Goal: Information Seeking & Learning: Learn about a topic

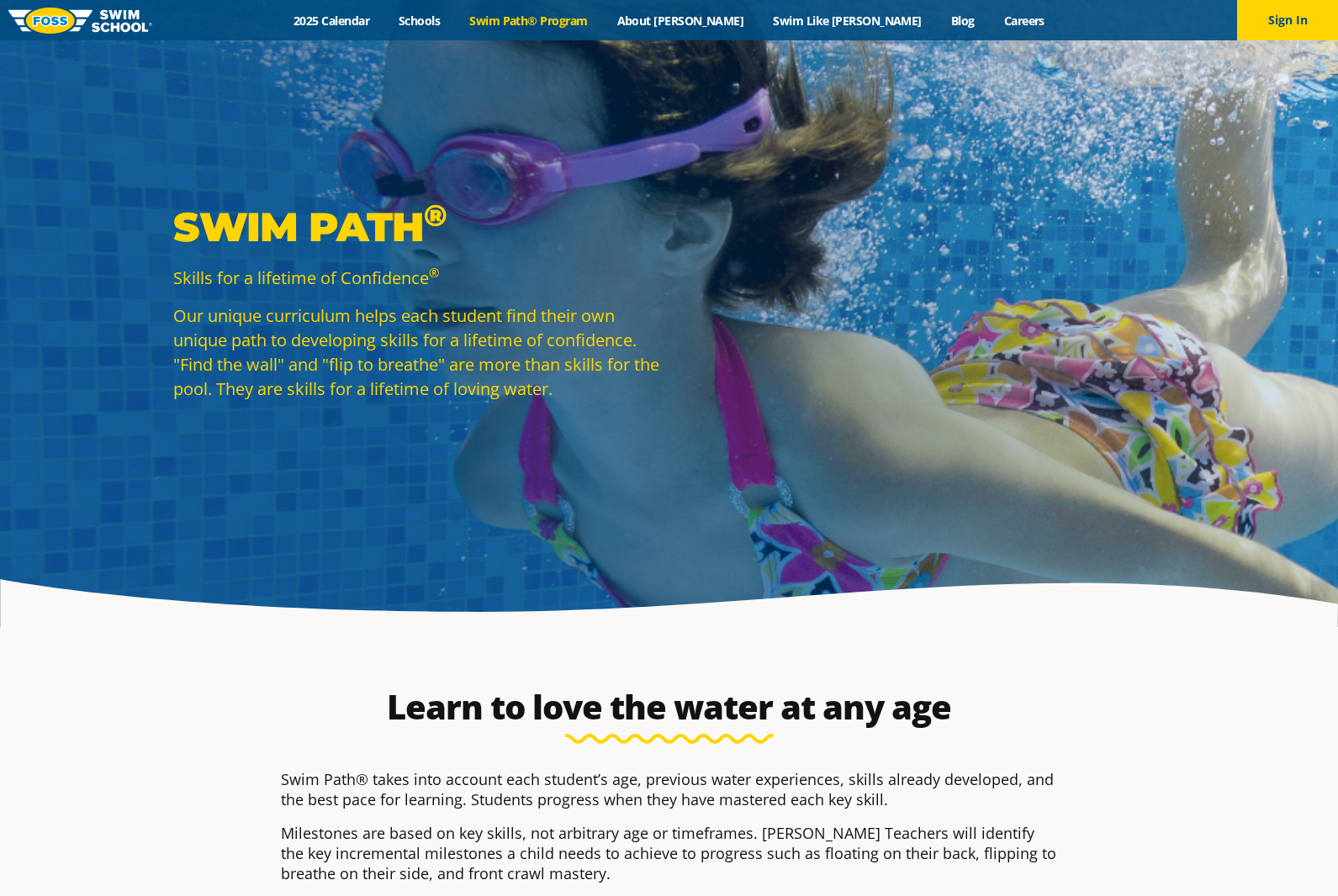
click at [543, 22] on link "Swim Path® Program" at bounding box center [529, 20] width 147 height 16
click at [387, 10] on div "Menu 2025 Calendar Schools Swim Path® Program About FOSS Swim Like Regan Blog C…" at bounding box center [669, 20] width 1338 height 41
click at [388, 10] on div "Menu 2025 Calendar Schools Swim Path® Program About FOSS Swim Like Regan Blog C…" at bounding box center [669, 20] width 1338 height 41
click at [385, 15] on link "2025 Calendar" at bounding box center [332, 20] width 105 height 16
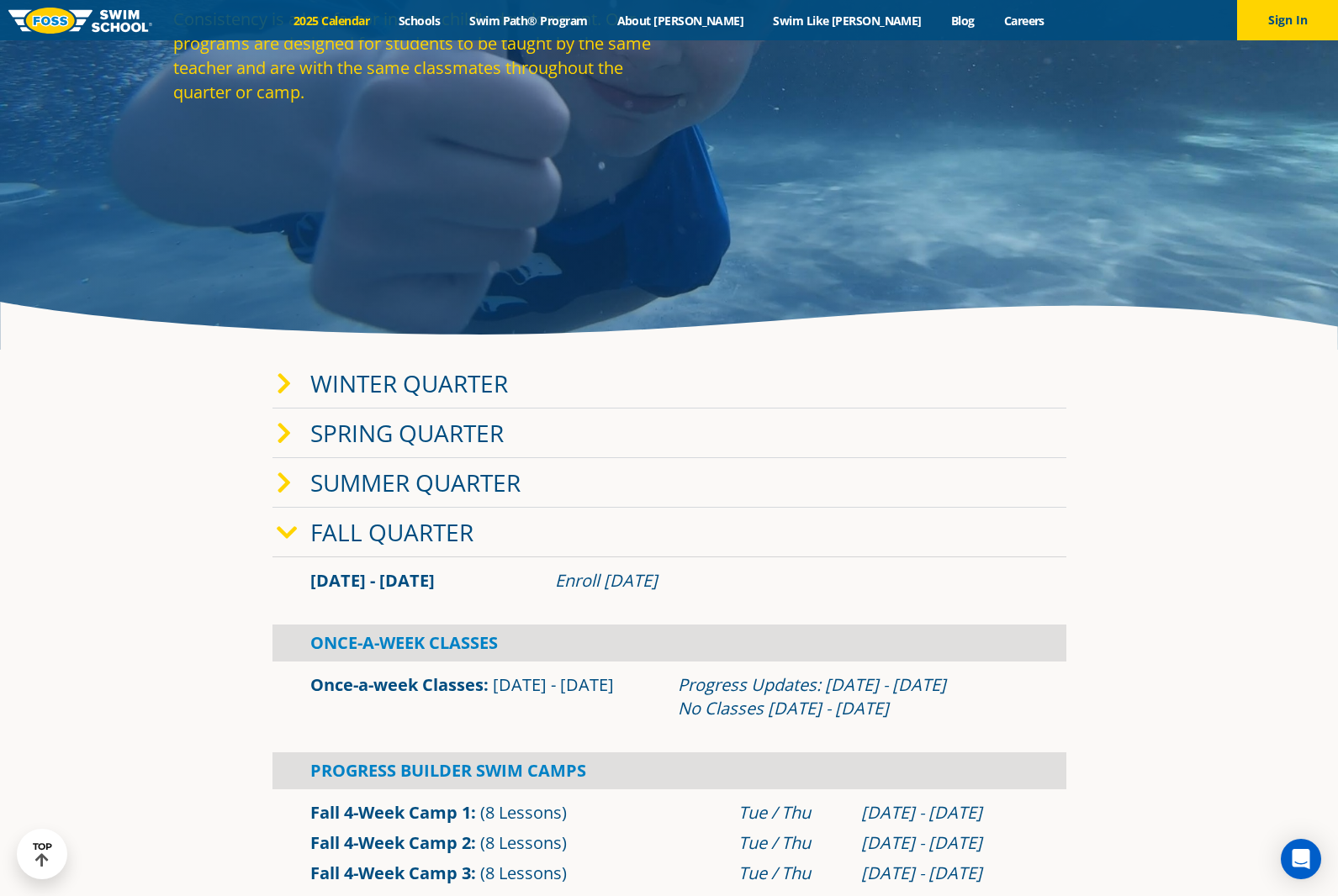
scroll to position [505, 0]
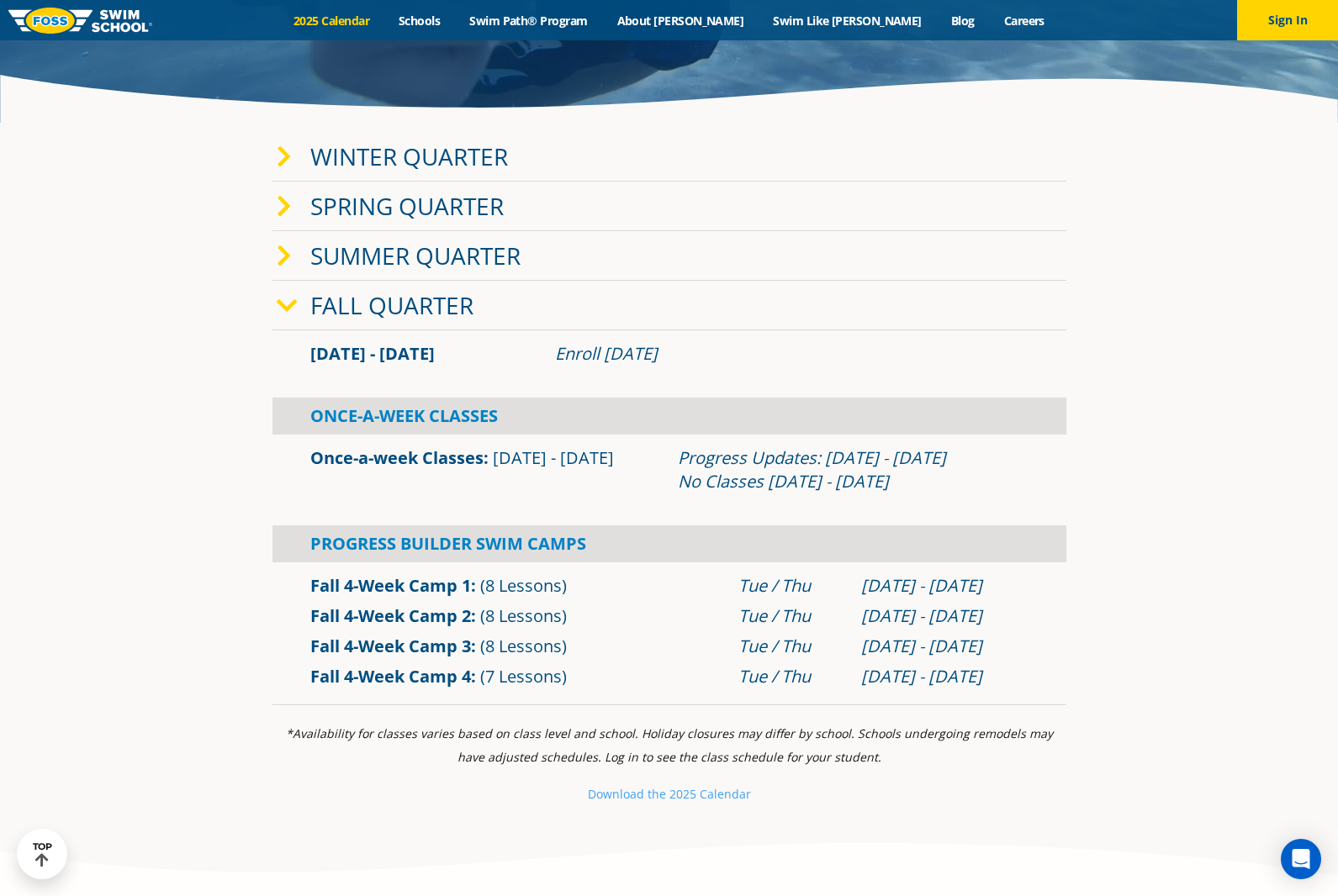
click at [396, 158] on link "Winter Quarter" at bounding box center [409, 156] width 197 height 32
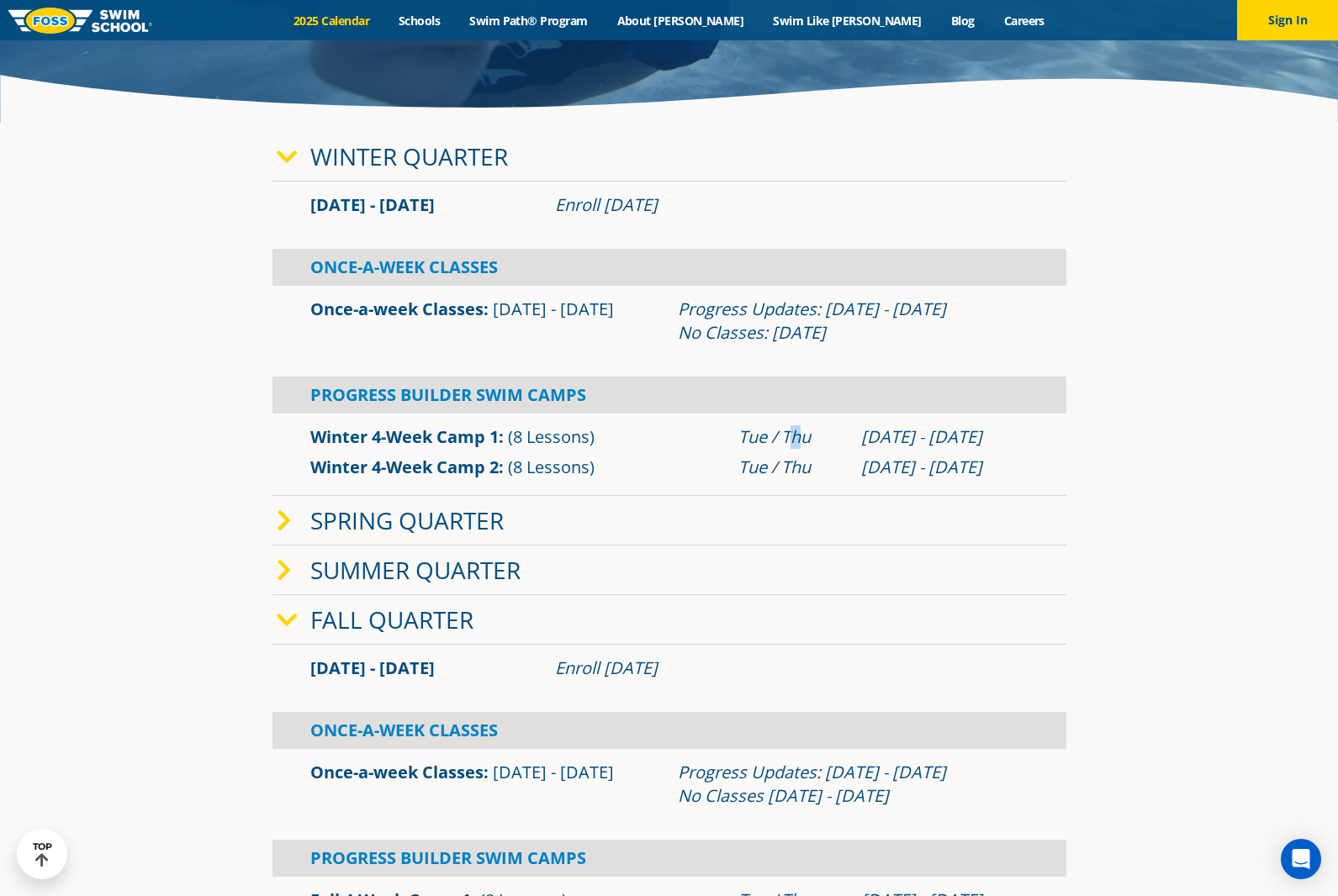
drag, startPoint x: 790, startPoint y: 440, endPoint x: 807, endPoint y: 441, distance: 17.0
click at [807, 441] on div "Tue / Thu" at bounding box center [792, 437] width 106 height 23
drag, startPoint x: 807, startPoint y: 441, endPoint x: 911, endPoint y: 286, distance: 186.7
click at [911, 286] on div "Once-a-week Classes [DATE] - [DATE] Progress Updates: [DATE] - [DATE] No Classe…" at bounding box center [669, 321] width 794 height 71
click at [915, 190] on div "[DATE] - [DATE] Enroll [DATE]" at bounding box center [669, 205] width 794 height 30
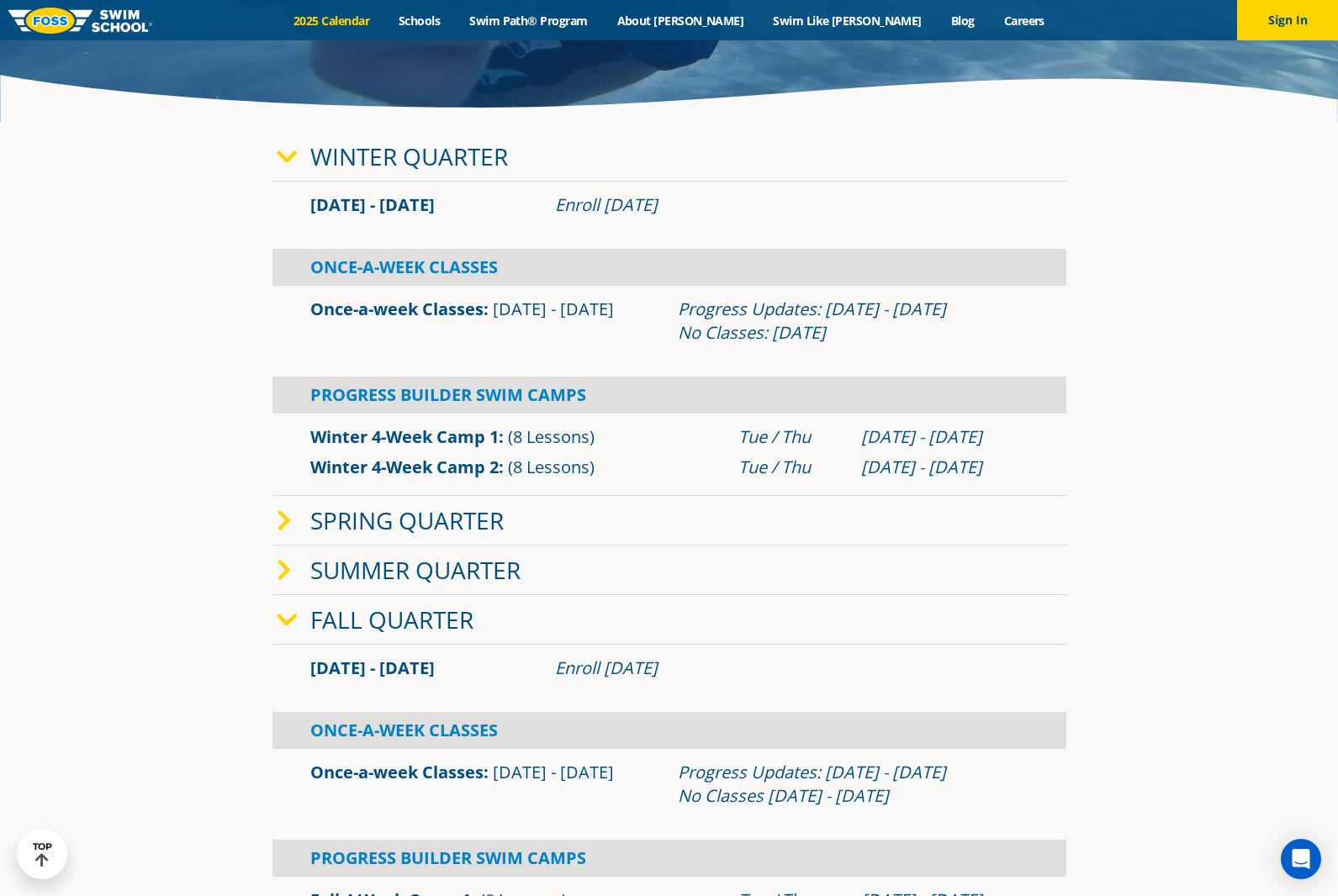
drag, startPoint x: 694, startPoint y: 315, endPoint x: 879, endPoint y: 337, distance: 186.3
click at [879, 337] on div "Progress Updates: [DATE] - [DATE] No Classes: [DATE]" at bounding box center [853, 321] width 351 height 47
click at [562, 520] on div "Spring Quarter" at bounding box center [669, 520] width 794 height 49
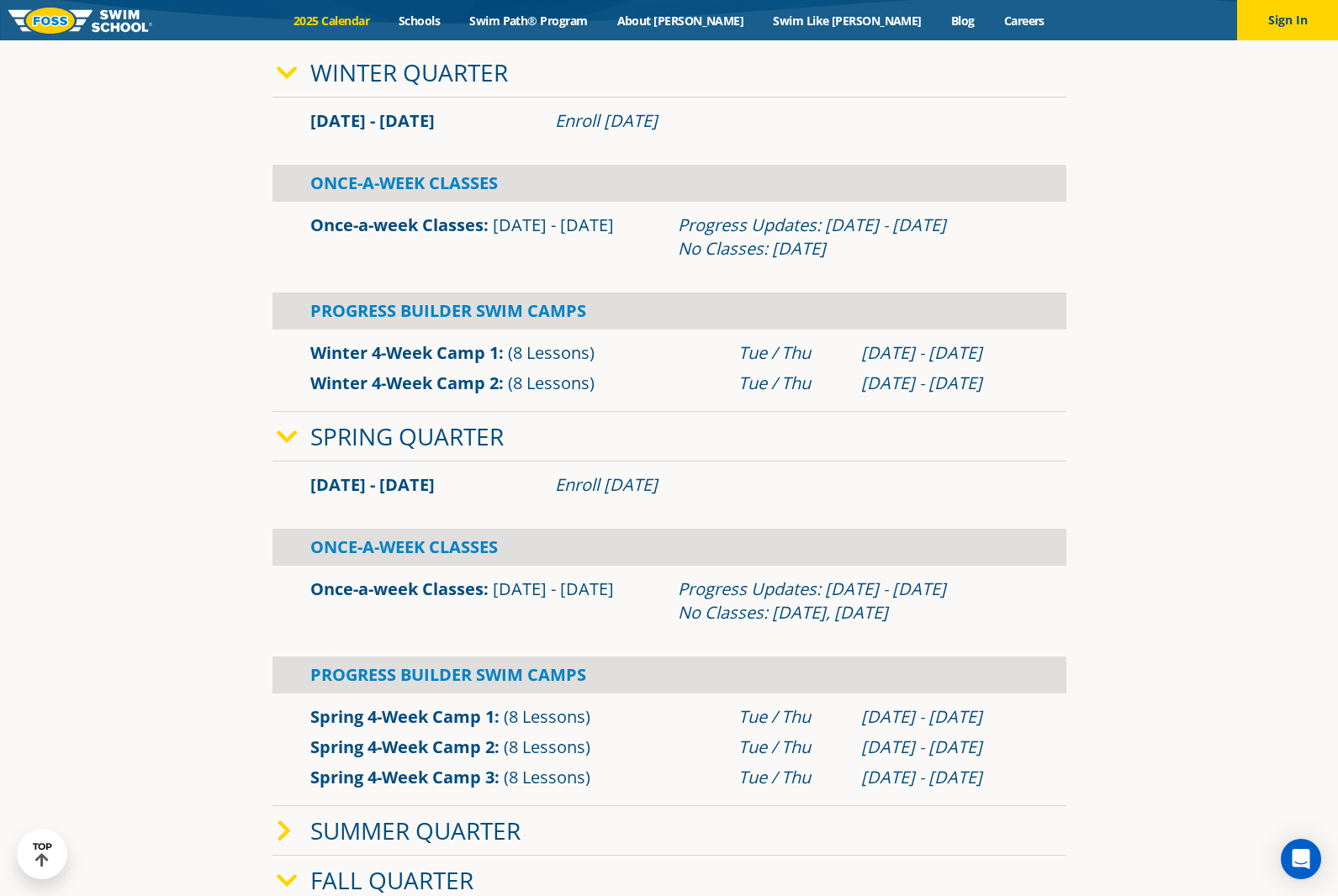
scroll to position [673, 0]
